Goal: Task Accomplishment & Management: Complete application form

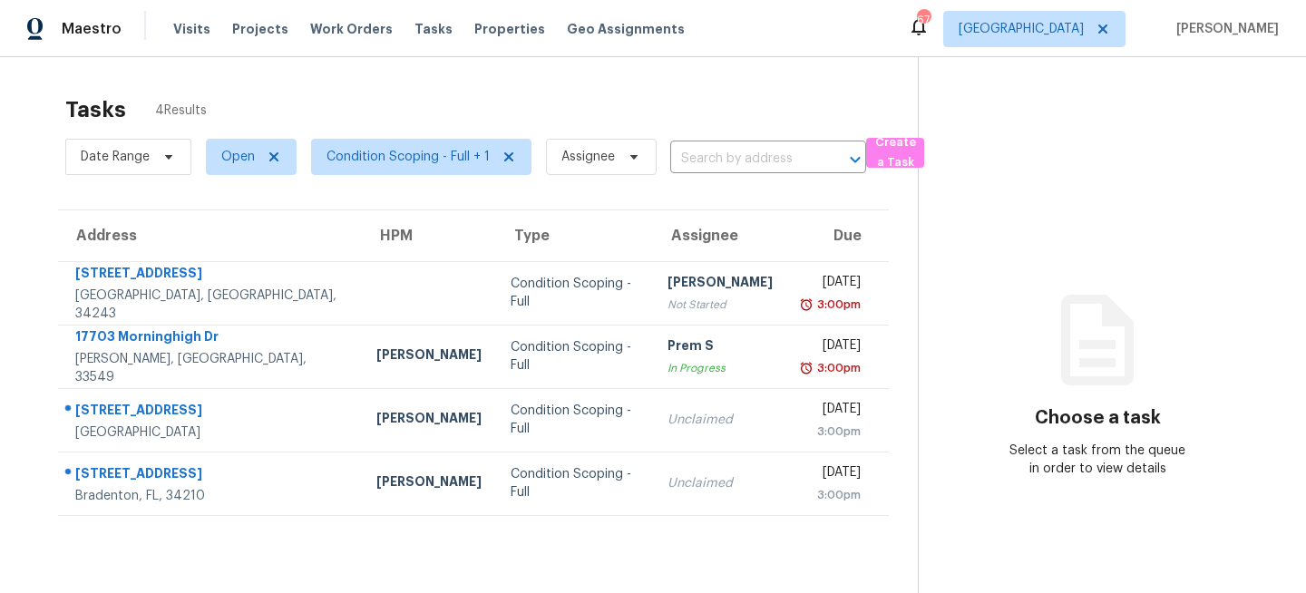
scroll to position [8, 0]
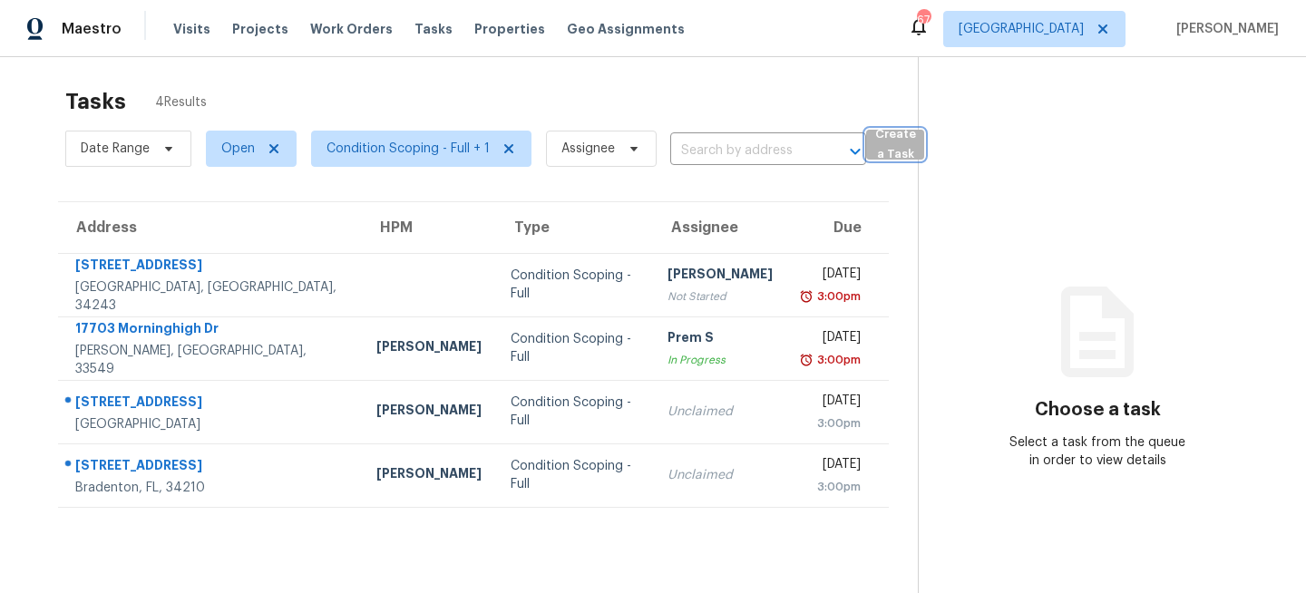
click at [894, 157] on span "Create a Task" at bounding box center [895, 145] width 40 height 42
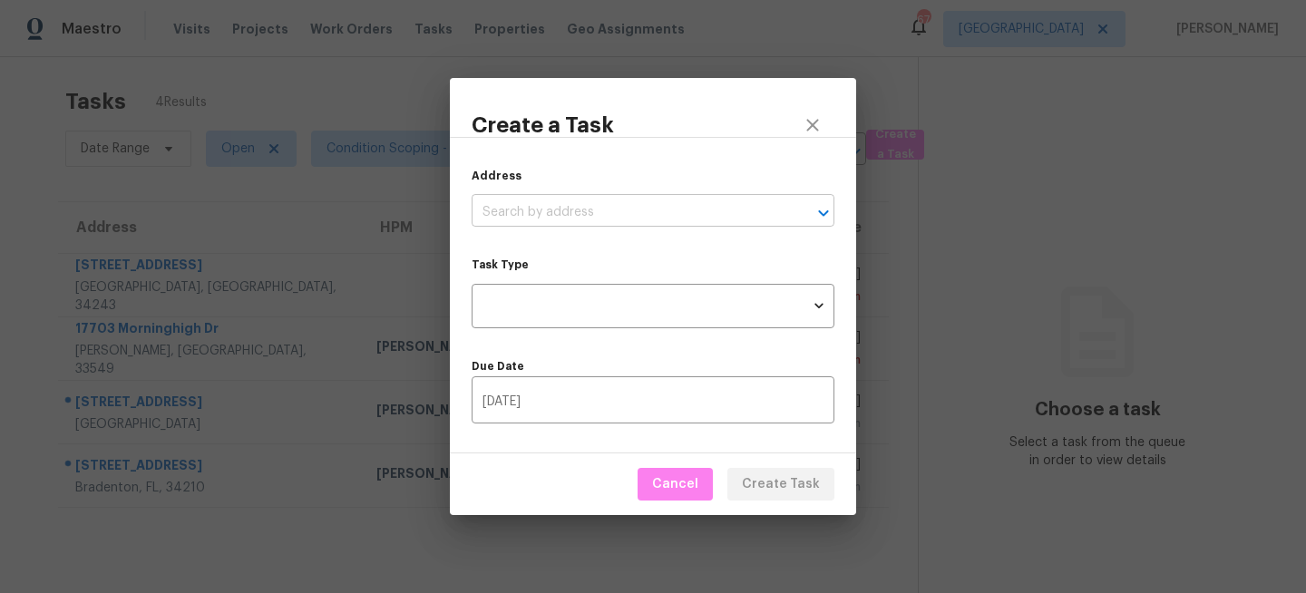
click at [758, 216] on input "text" at bounding box center [628, 213] width 312 height 28
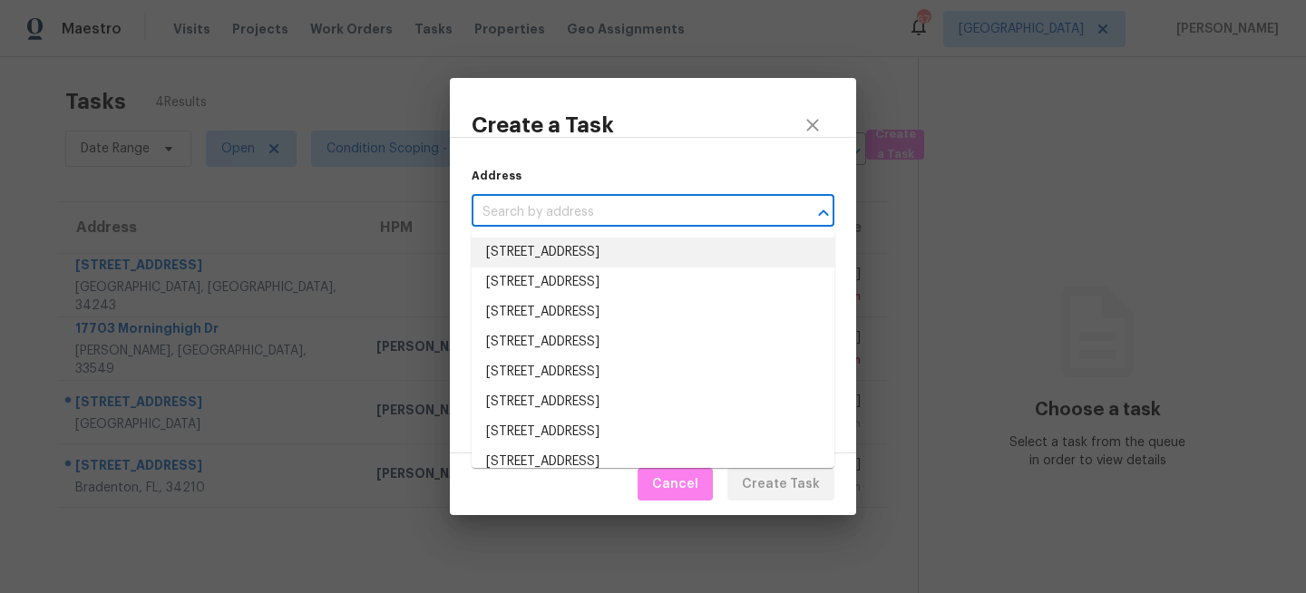
click at [668, 200] on input "text" at bounding box center [628, 213] width 312 height 28
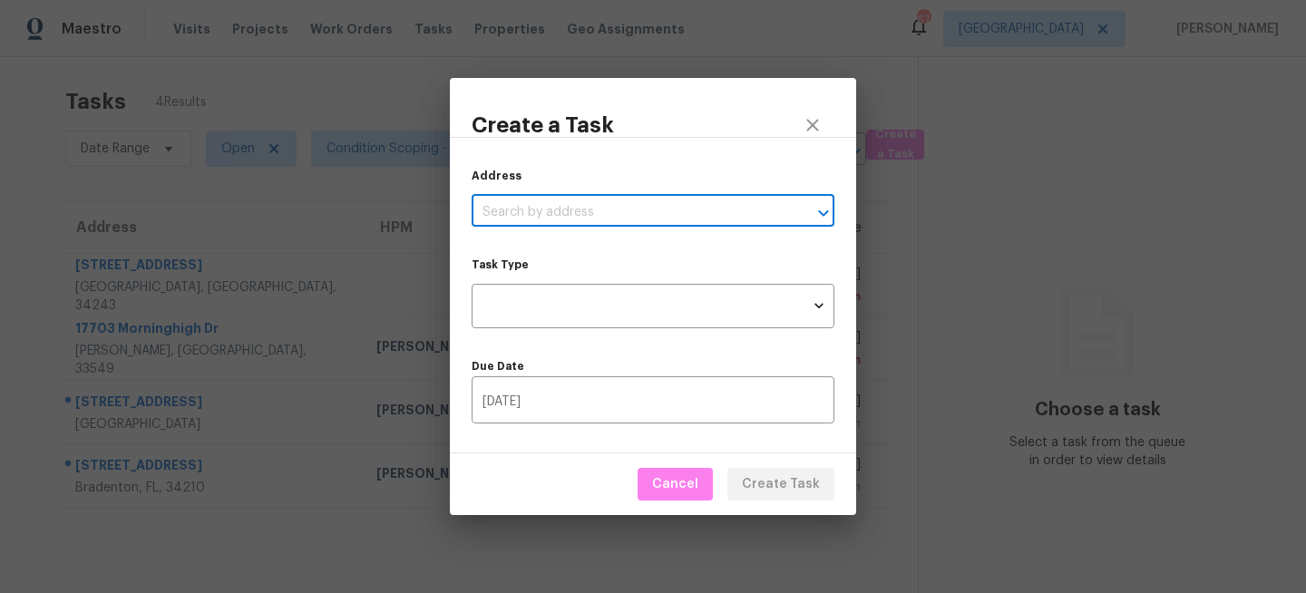
paste input "[STREET_ADDRESS]"
type input "[STREET_ADDRESS]"
click at [809, 117] on icon "close" at bounding box center [813, 125] width 22 height 22
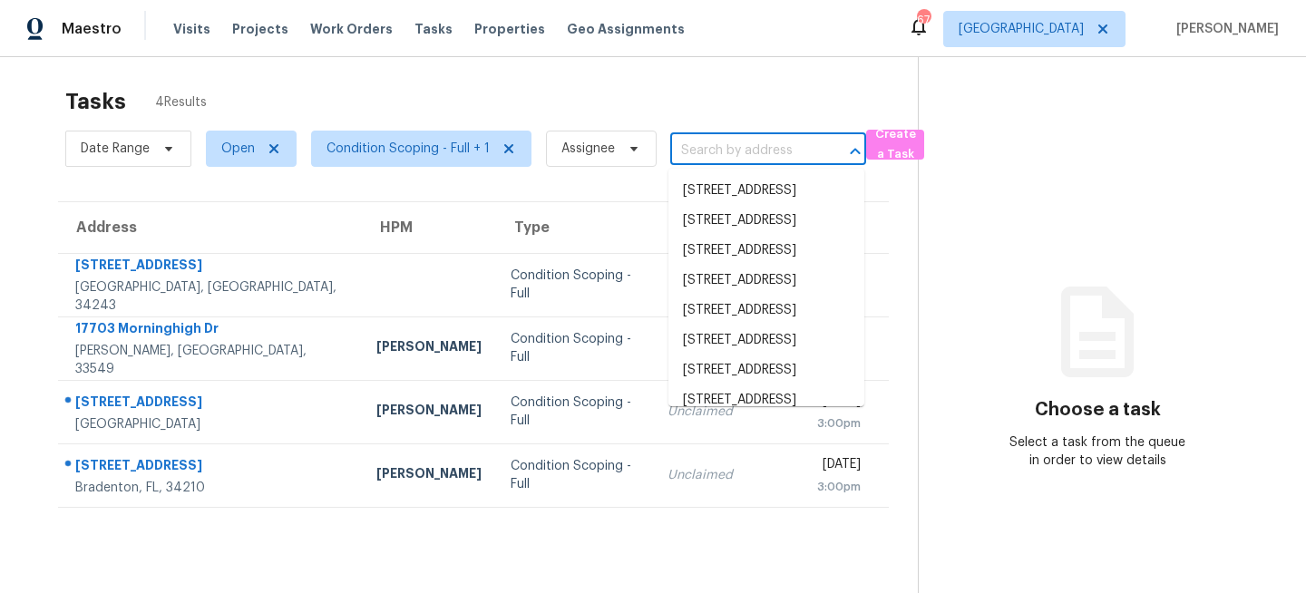
click at [729, 144] on input "text" at bounding box center [742, 151] width 145 height 28
paste input "[STREET_ADDRESS]"
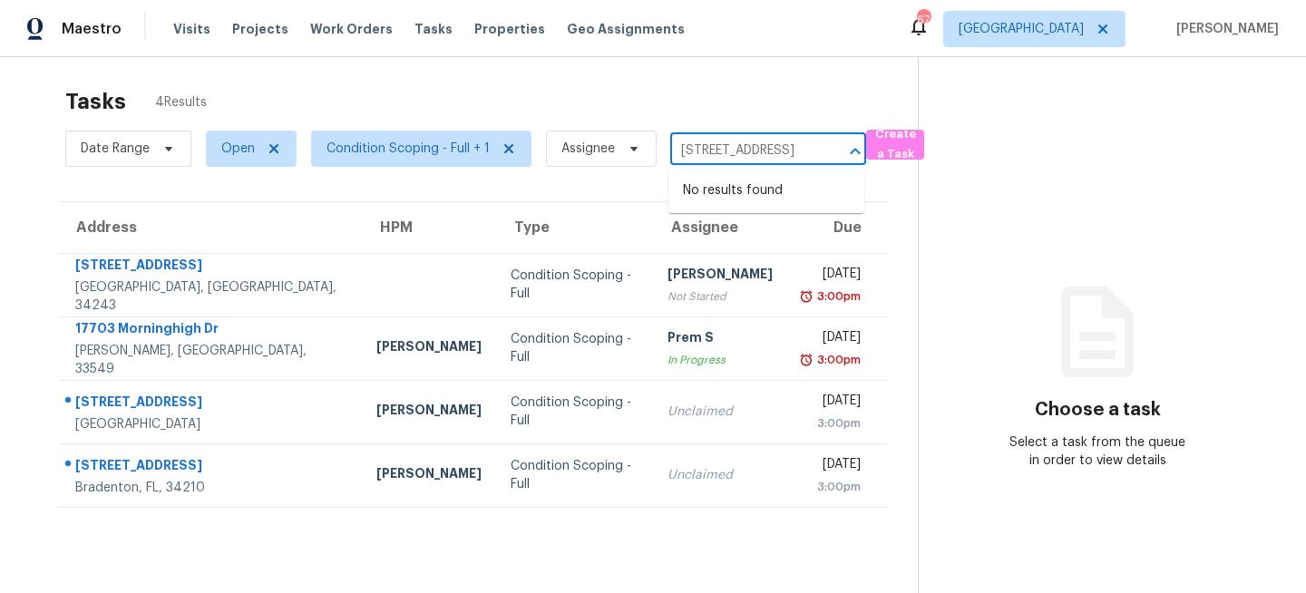
type input "[STREET_ADDRESS]"
click at [838, 108] on div "Tasks 4 Results" at bounding box center [491, 101] width 852 height 47
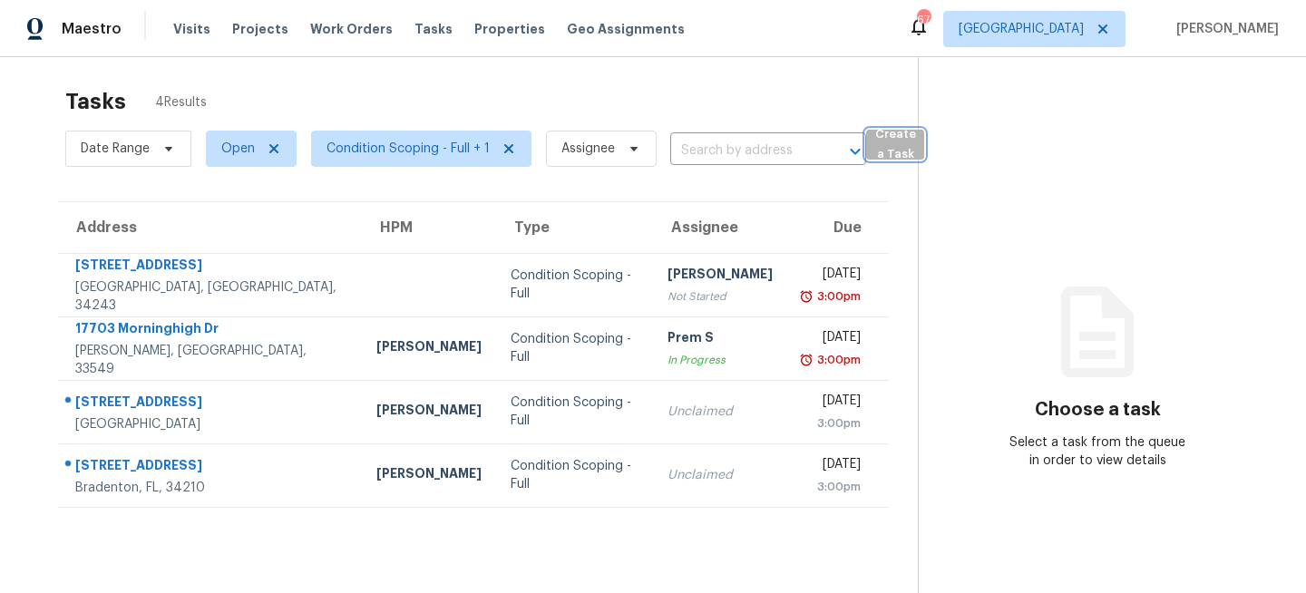
click at [905, 151] on span "Create a Task" at bounding box center [895, 145] width 40 height 42
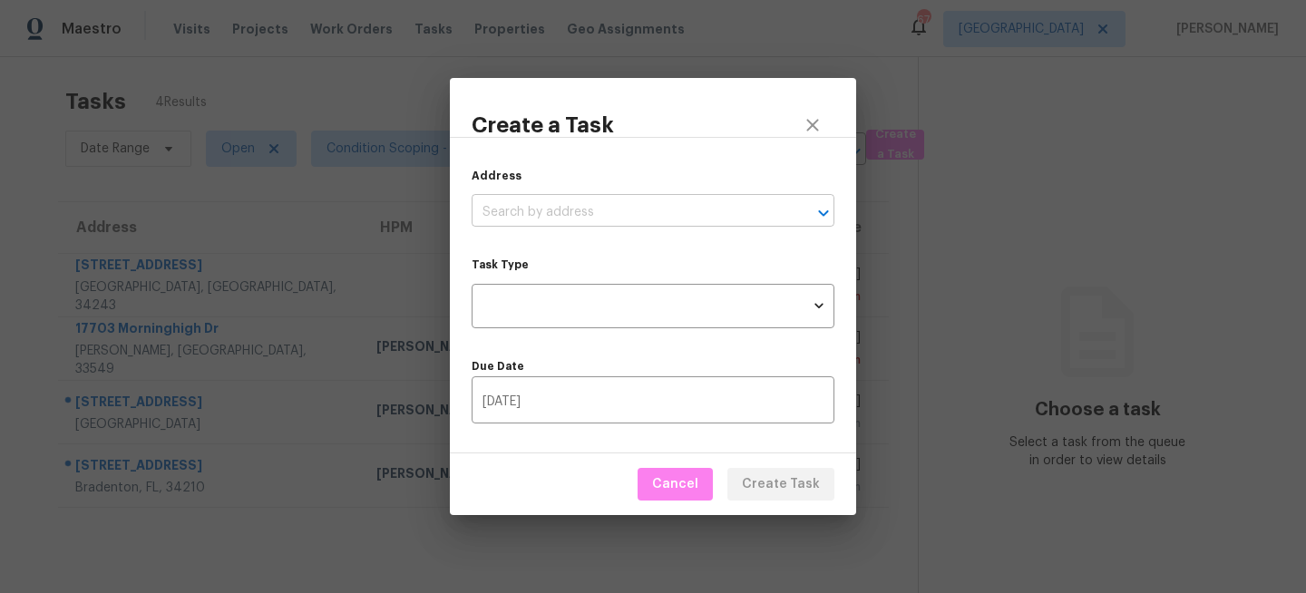
click at [546, 214] on input "text" at bounding box center [628, 213] width 312 height 28
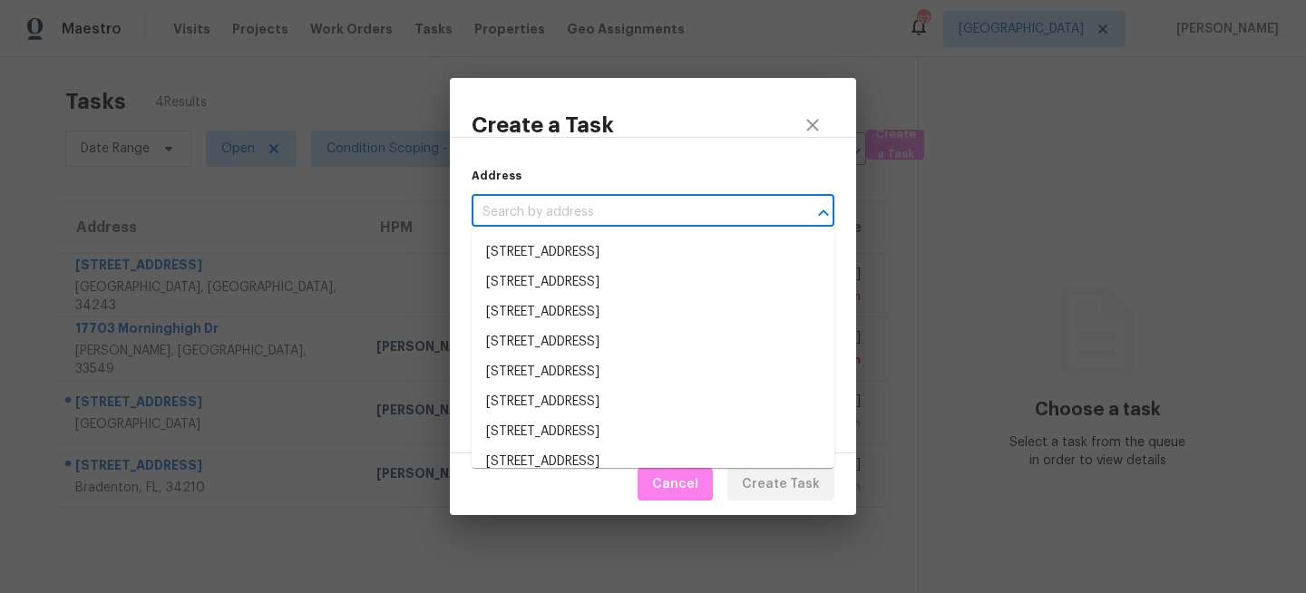
paste input "[STREET_ADDRESS]"
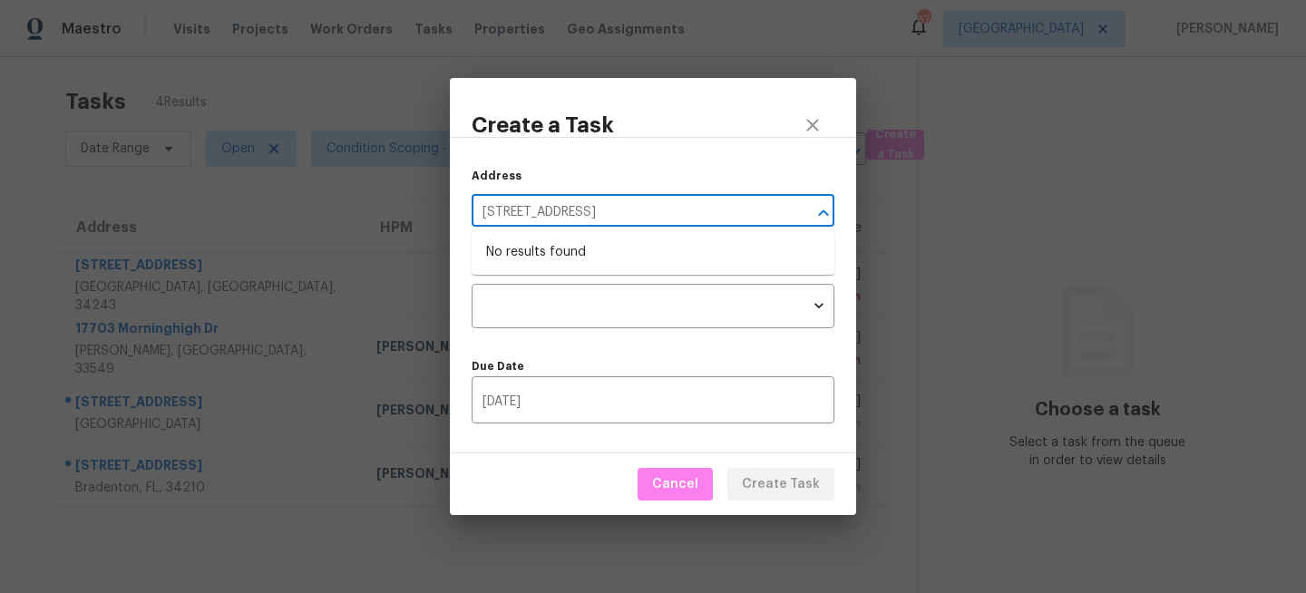
click at [817, 210] on icon "Close" at bounding box center [823, 213] width 22 height 22
click at [730, 210] on input "[STREET_ADDRESS]" at bounding box center [628, 213] width 312 height 28
type input "11418 Dutch Iris Dr"
click at [660, 253] on li "[STREET_ADDRESS]" at bounding box center [653, 253] width 363 height 30
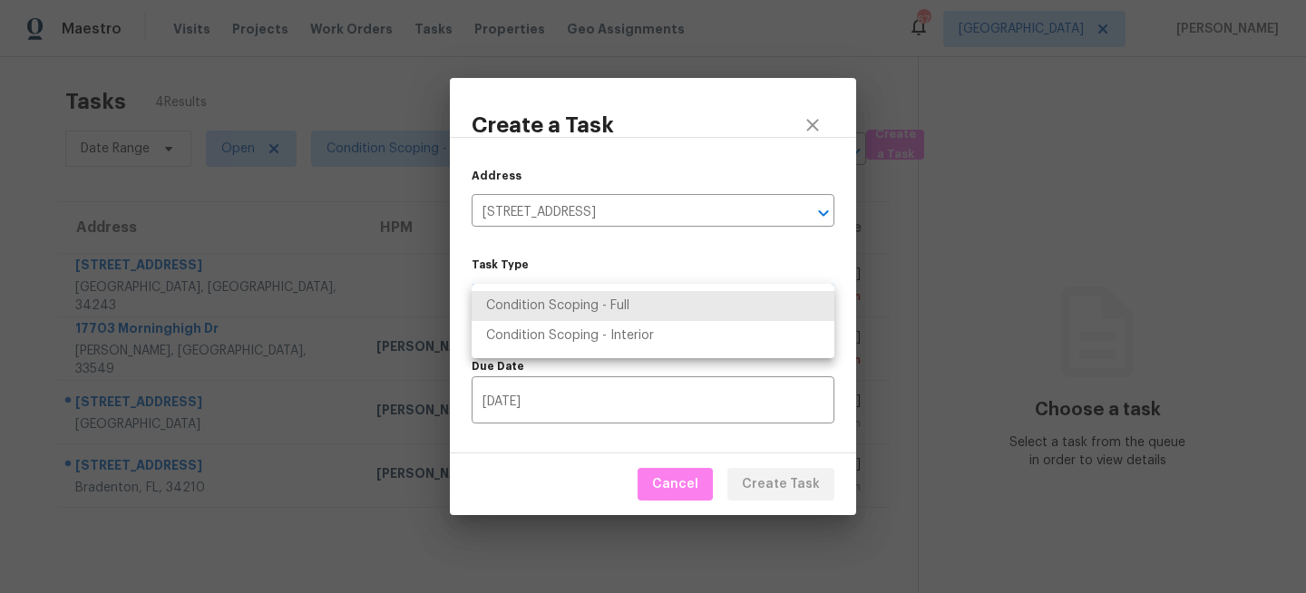
click at [782, 319] on body "Maestro Visits Projects Work Orders Tasks Properties Geo Assignments 67 [GEOGRA…" at bounding box center [653, 296] width 1306 height 593
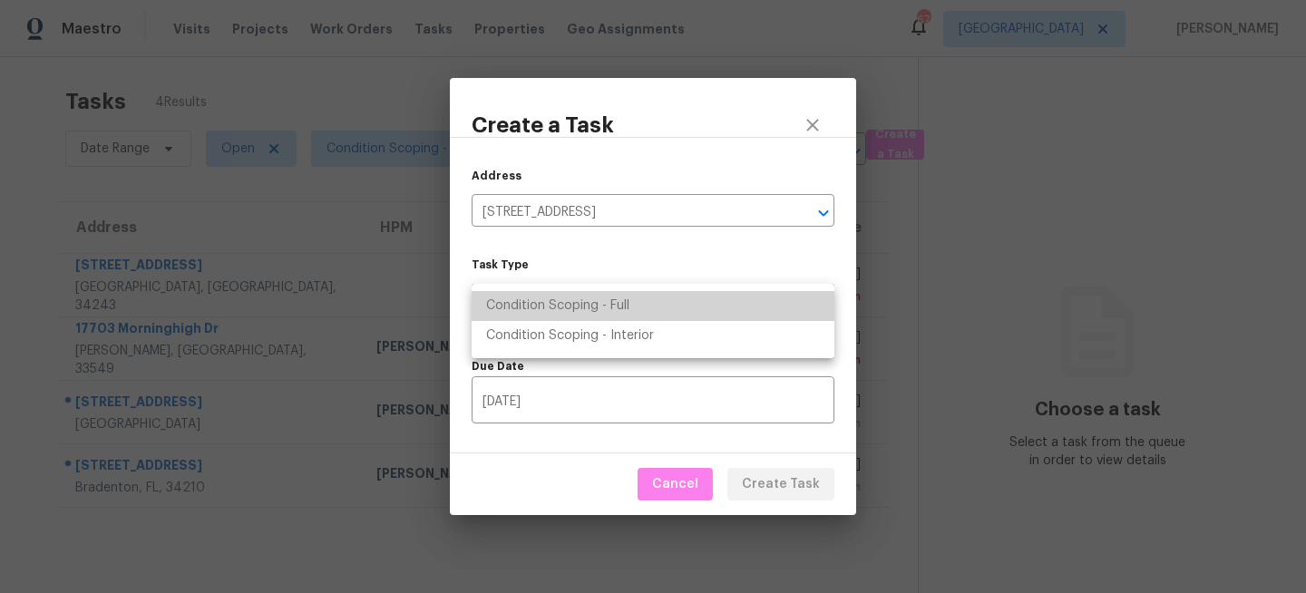
click at [628, 303] on li "Condition Scoping - Full" at bounding box center [653, 306] width 363 height 30
type input "virtual_full_assessment"
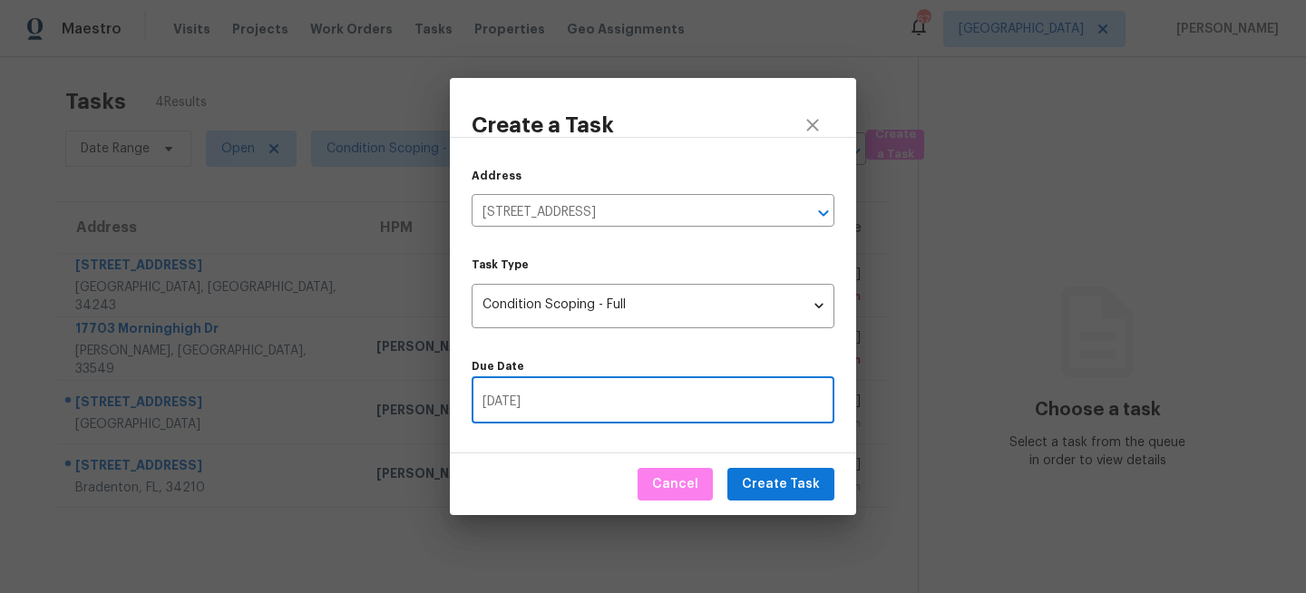
click at [790, 399] on input "[DATE]" at bounding box center [653, 402] width 363 height 43
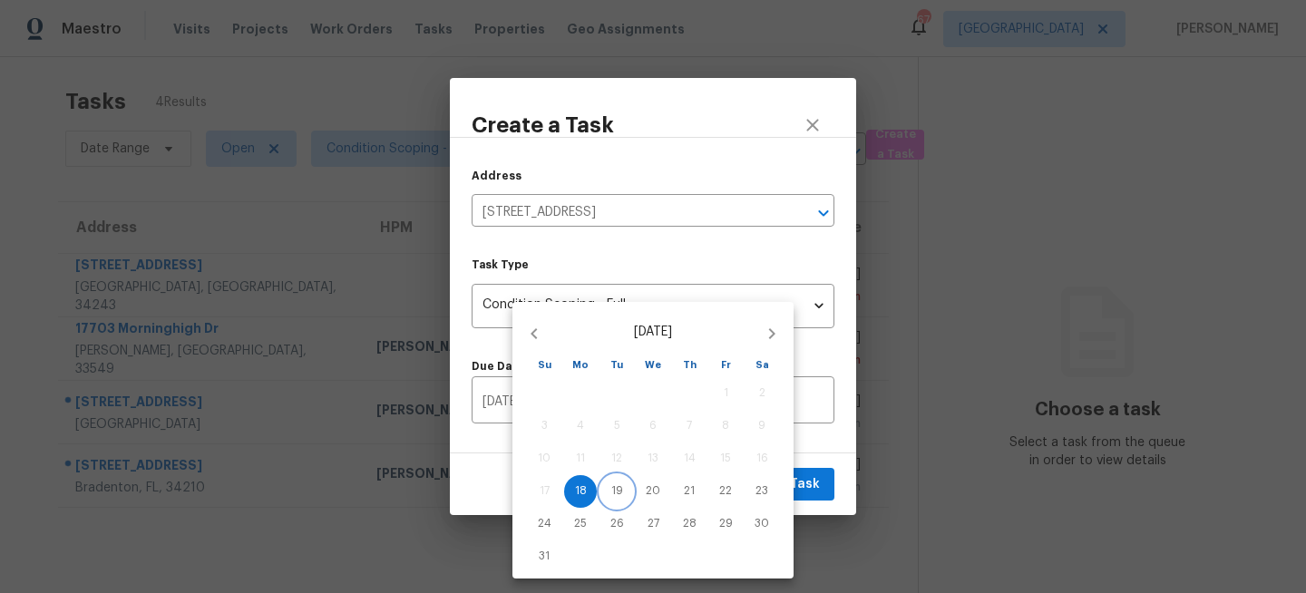
click at [618, 488] on p "19" at bounding box center [617, 490] width 12 height 15
type input "[DATE]"
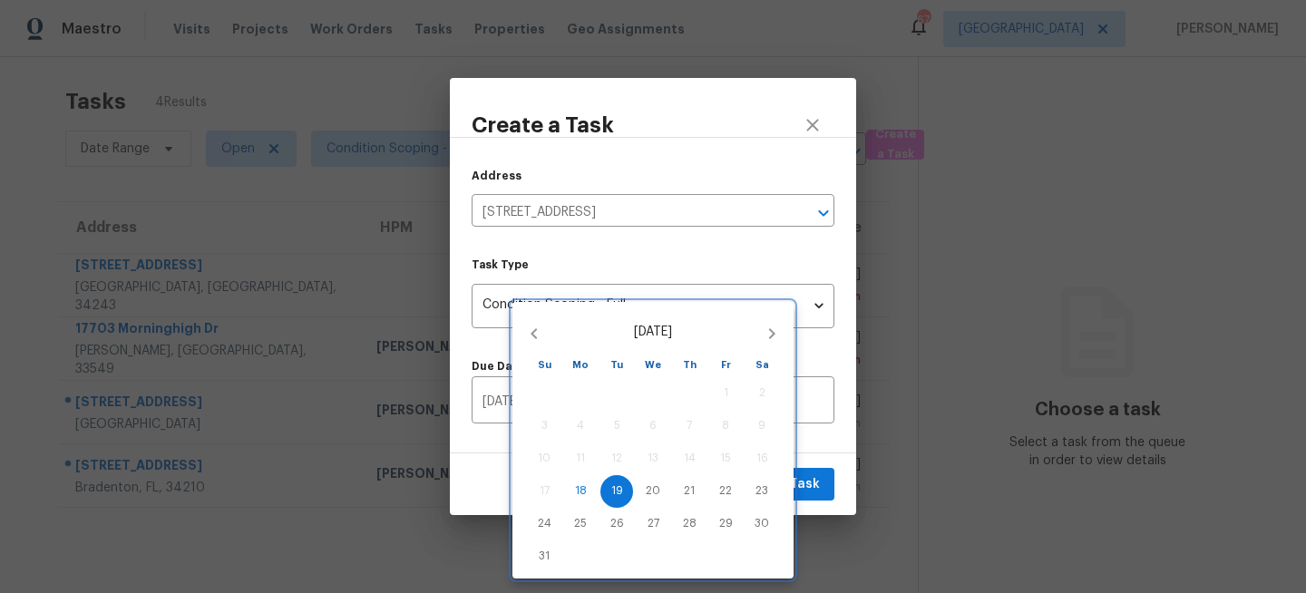
click at [764, 259] on div at bounding box center [653, 296] width 1306 height 593
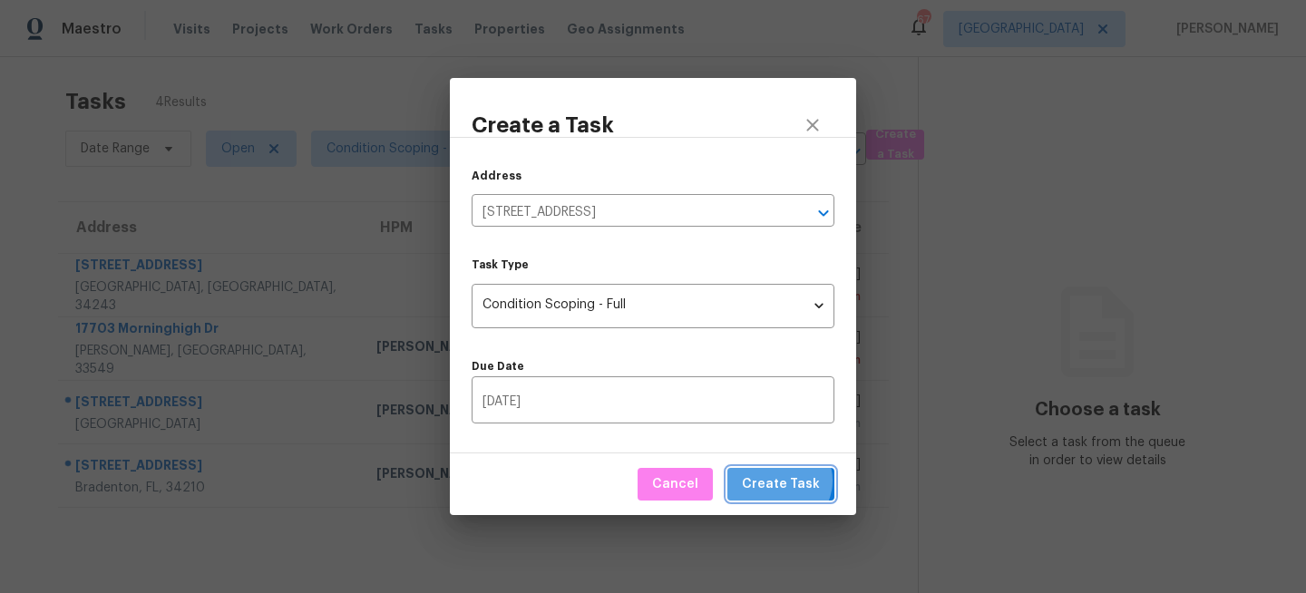
click at [784, 481] on span "Create Task" at bounding box center [781, 484] width 78 height 23
